Goal: Transaction & Acquisition: Subscribe to service/newsletter

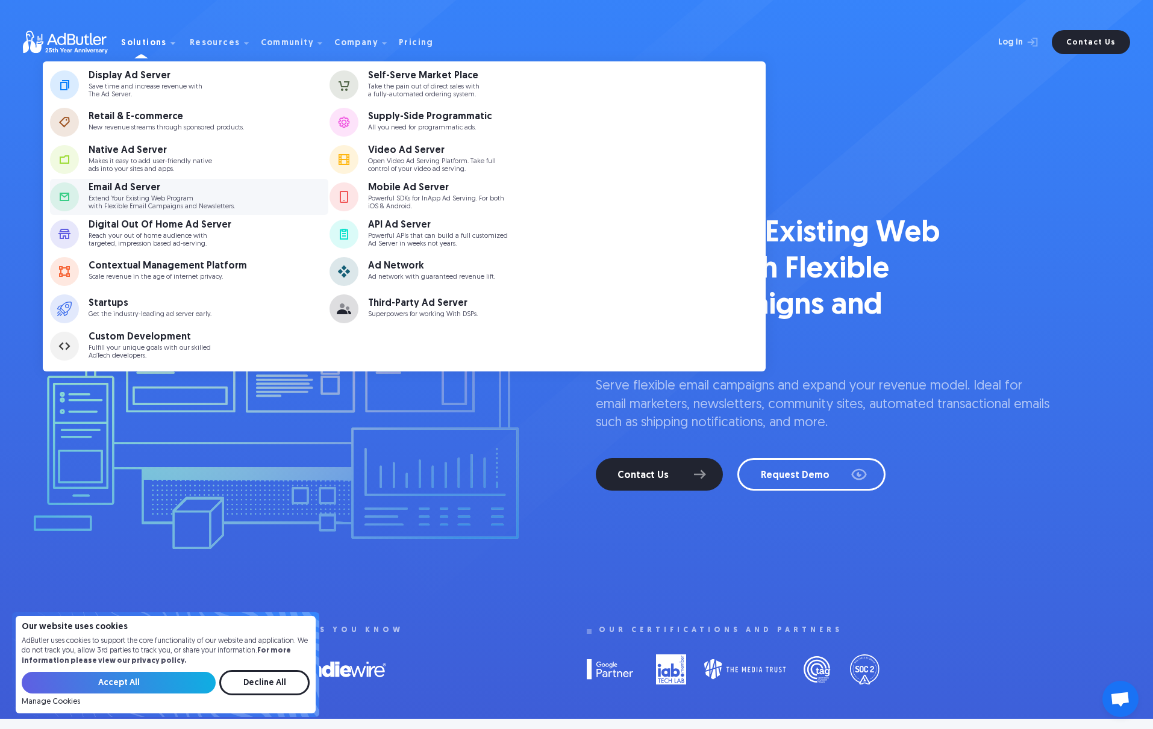
click at [124, 194] on div "Email Ad Server Extend Your Existing Web Program with Flexible Email Campaigns …" at bounding box center [178, 197] width 178 height 28
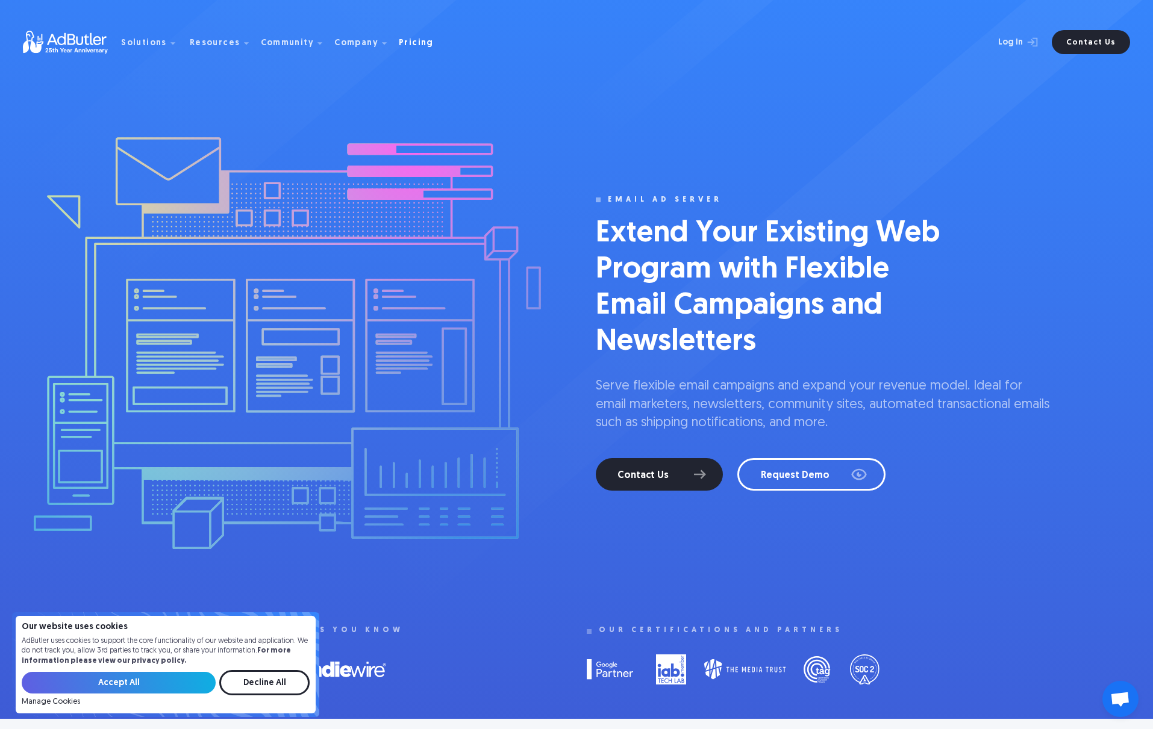
click at [413, 45] on div "Pricing" at bounding box center [416, 43] width 35 height 8
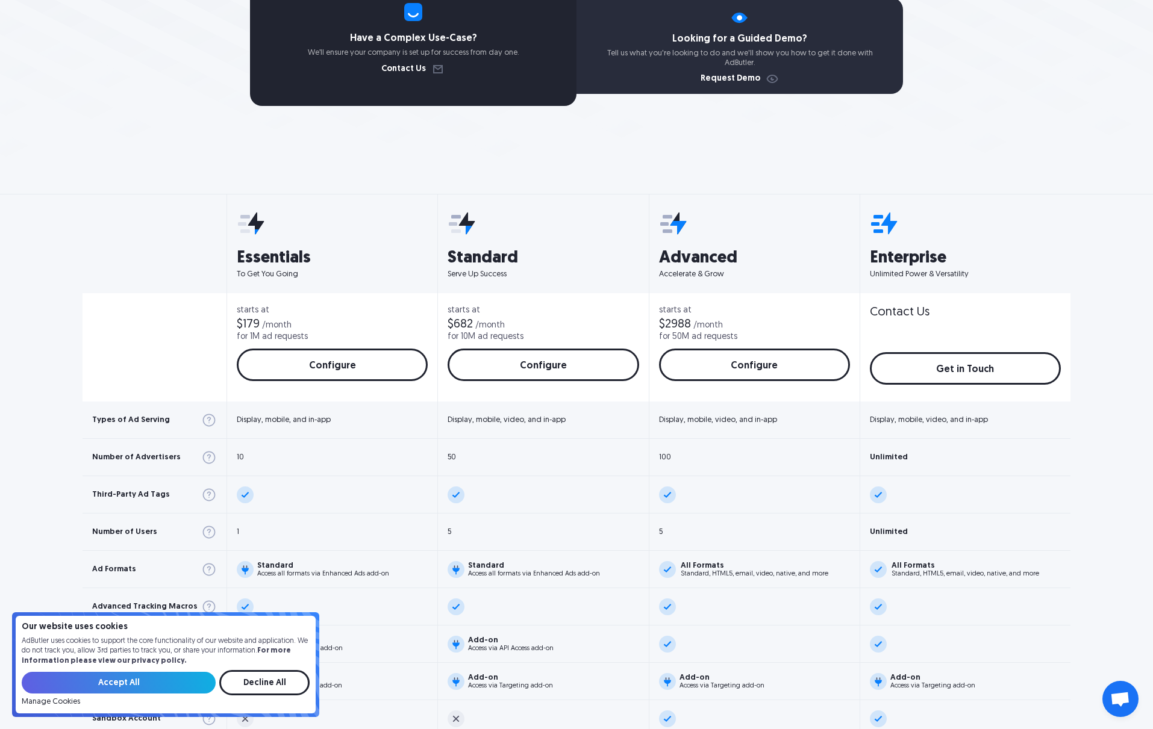
scroll to position [278, 0]
